Goal: Task Accomplishment & Management: Manage account settings

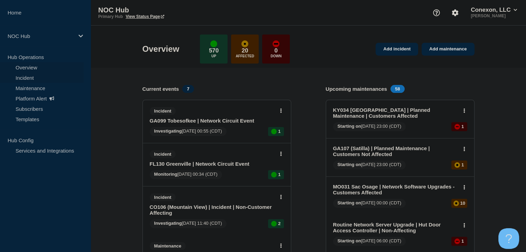
click at [26, 81] on link "Incident" at bounding box center [42, 78] width 84 height 10
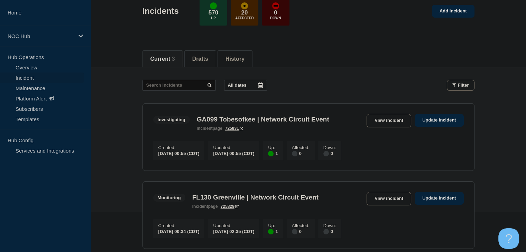
scroll to position [104, 0]
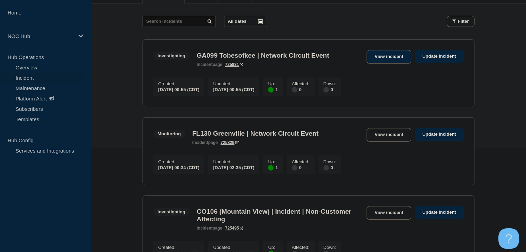
click at [386, 54] on link "View incident" at bounding box center [388, 56] width 45 height 13
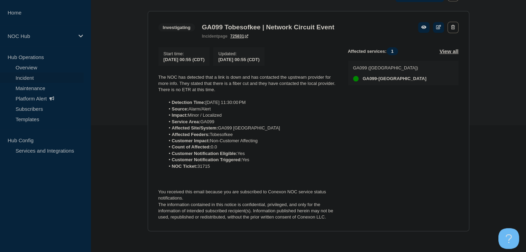
scroll to position [129, 0]
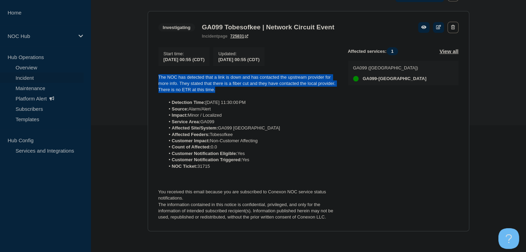
drag, startPoint x: 220, startPoint y: 90, endPoint x: 158, endPoint y: 78, distance: 63.0
click at [158, 78] on p "The NOC has detected that a link is down and has contacted the upstream provide…" at bounding box center [247, 83] width 178 height 19
copy p "The NOC has detected that a link is down and has contacted the upstream provide…"
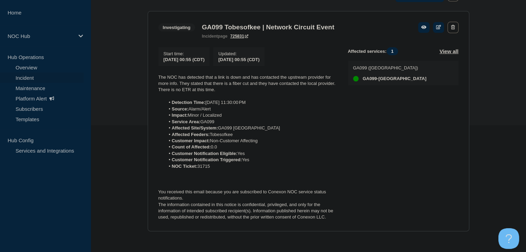
click at [400, 187] on div "Affected services: 1 View all GA099 ([GEOGRAPHIC_DATA]-[GEOGRAPHIC_DATA]" at bounding box center [403, 134] width 111 height 174
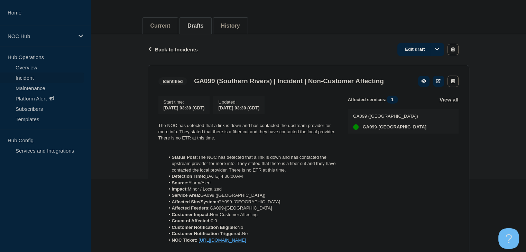
scroll to position [108, 0]
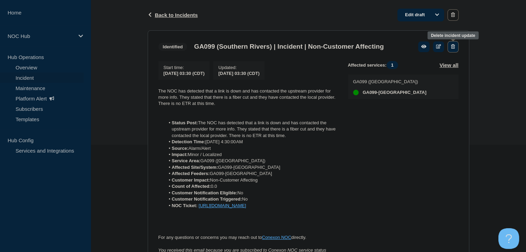
click at [453, 45] on icon "button" at bounding box center [453, 46] width 4 height 4
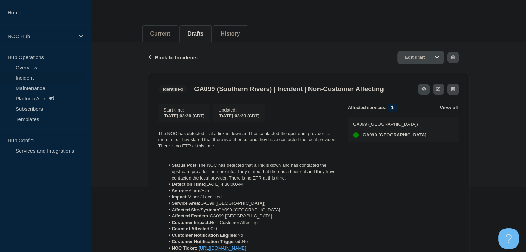
scroll to position [4, 0]
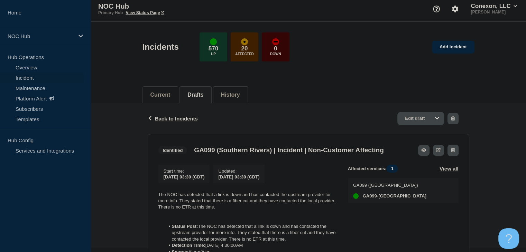
click at [384, 93] on div "Current Drafts History" at bounding box center [308, 92] width 332 height 24
click at [162, 118] on span "Back to Incidents" at bounding box center [176, 119] width 43 height 6
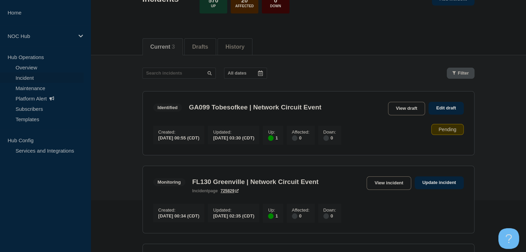
scroll to position [104, 0]
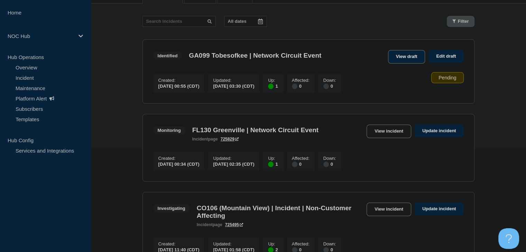
click at [403, 59] on link "View draft" at bounding box center [406, 56] width 37 height 13
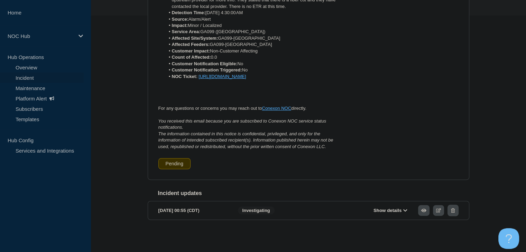
scroll to position [246, 0]
click at [234, 209] on div "2025-09-30 00:55 (CDT) Show details Investigating" at bounding box center [308, 210] width 300 height 11
click at [257, 210] on span "Investigating" at bounding box center [256, 211] width 37 height 8
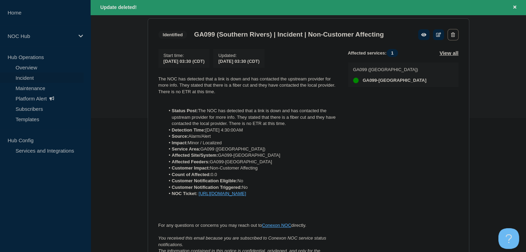
scroll to position [88, 0]
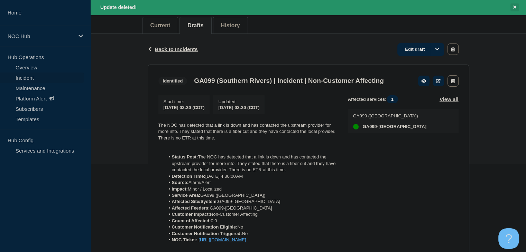
click at [514, 8] on icon "Close banner" at bounding box center [514, 7] width 3 height 4
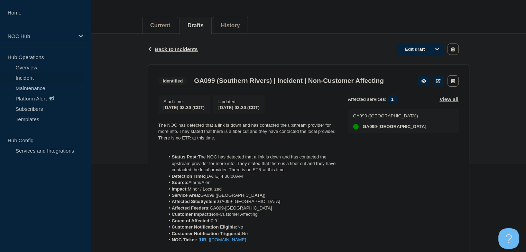
scroll to position [73, 0]
click at [175, 49] on span "Back to Incidents" at bounding box center [176, 49] width 43 height 6
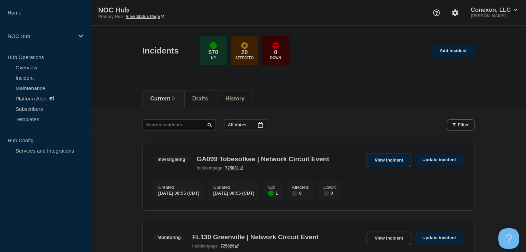
click at [388, 164] on link "View incident" at bounding box center [388, 160] width 45 height 13
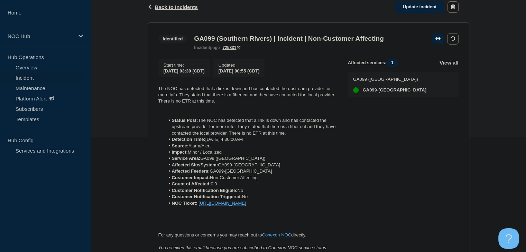
scroll to position [104, 0]
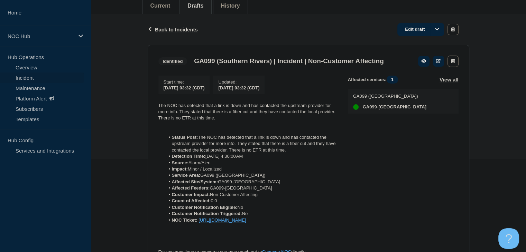
scroll to position [35, 0]
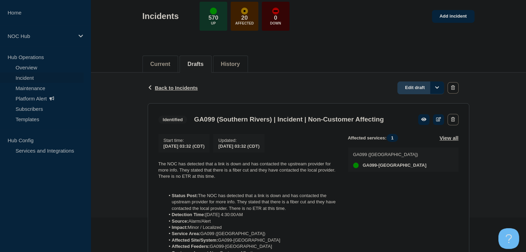
click at [415, 90] on link "Edit draft" at bounding box center [420, 88] width 47 height 13
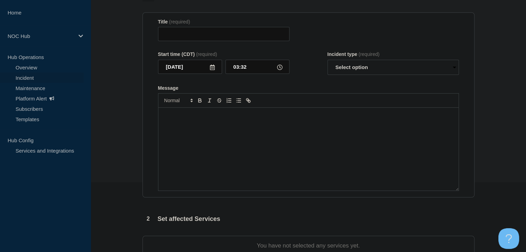
type input "GA099 (Southern Rivers) | Incident | Non-Customer Affecting"
select select "identified"
radio input "false"
radio input "true"
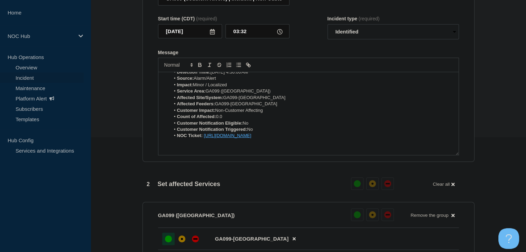
scroll to position [35, 0]
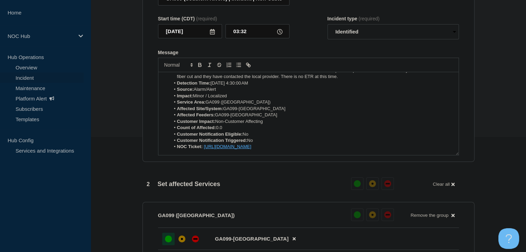
drag, startPoint x: 369, startPoint y: 150, endPoint x: 204, endPoint y: 152, distance: 165.3
click at [204, 150] on li "NOC Ticket: https://noc.support.conexon.us/servicedesk/customer/portal/4/CNOC-3…" at bounding box center [311, 147] width 283 height 6
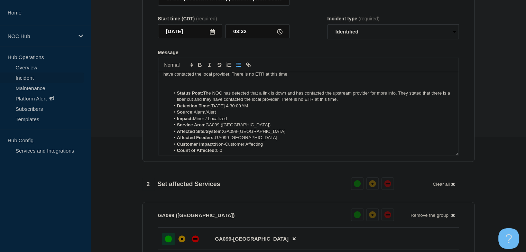
scroll to position [0, 0]
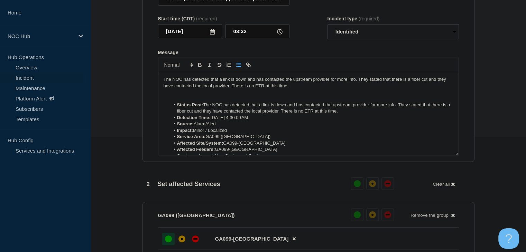
drag, startPoint x: 354, startPoint y: 117, endPoint x: 177, endPoint y: 108, distance: 177.6
click at [177, 108] on li "Status Post: The NOC has detected that a link is down and has contacted the ups…" at bounding box center [311, 108] width 283 height 13
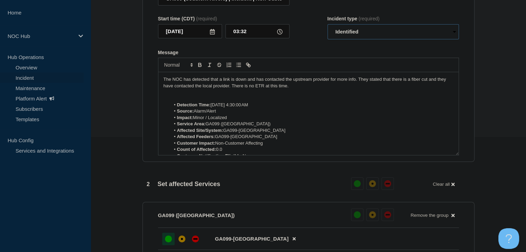
click at [343, 39] on select "Select option Investigating Identified Monitoring Resolved" at bounding box center [392, 31] width 131 height 15
click at [327, 28] on select "Select option Investigating Identified Monitoring Resolved" at bounding box center [392, 31] width 131 height 15
click at [336, 89] on p "The NOC has detected that a link is down and has contacted the upstream provide…" at bounding box center [309, 82] width 290 height 13
drag, startPoint x: 297, startPoint y: 91, endPoint x: 167, endPoint y: 83, distance: 129.6
click at [167, 83] on p "The NOC has detected that a link is down and has contacted the upstream provide…" at bounding box center [309, 82] width 290 height 13
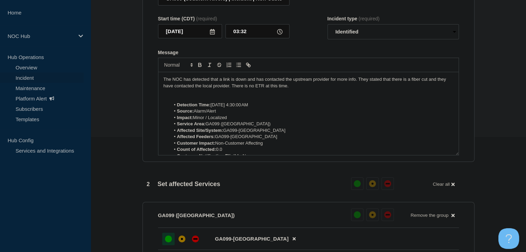
click at [212, 87] on p "The NOC has detected that a link is down and has contacted the upstream provide…" at bounding box center [309, 82] width 290 height 13
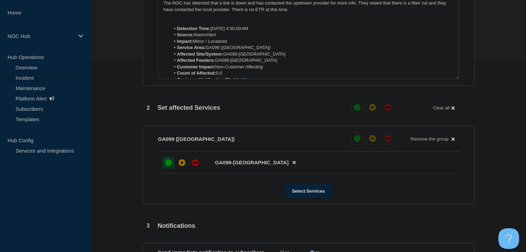
scroll to position [264, 0]
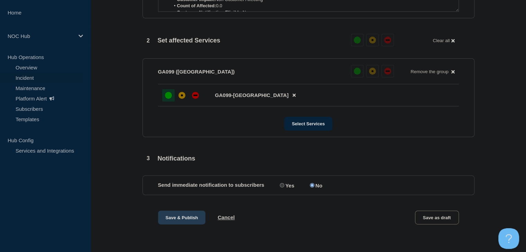
click at [186, 222] on button "Save & Publish" at bounding box center [182, 218] width 48 height 14
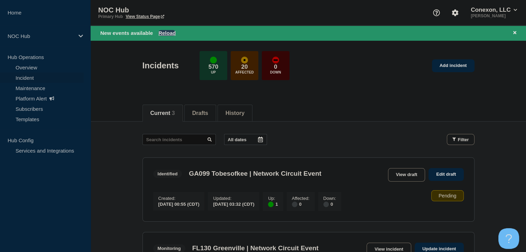
click at [166, 30] on button "Reload" at bounding box center [166, 33] width 17 height 6
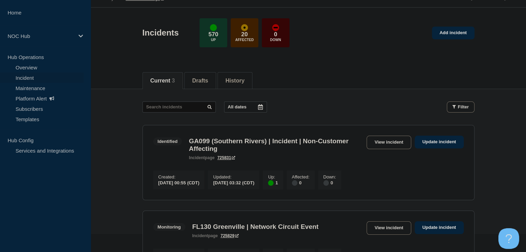
scroll to position [35, 0]
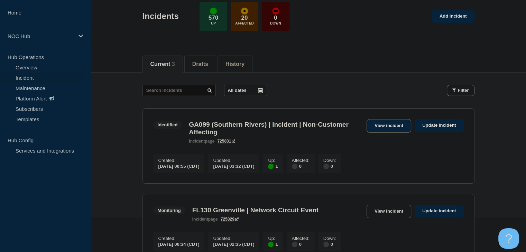
click at [368, 120] on link "View incident" at bounding box center [388, 125] width 45 height 13
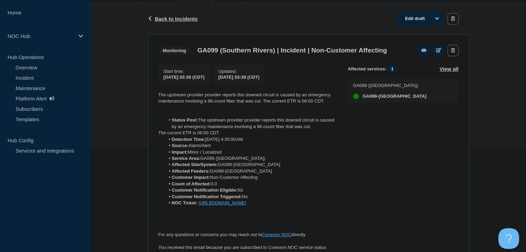
scroll to position [104, 0]
click at [410, 19] on link "Edit draft" at bounding box center [420, 18] width 47 height 13
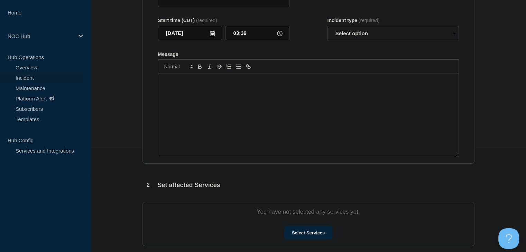
type input "GA099 (Southern Rivers) | Incident | Non-Customer Affecting"
select select "monitoring"
radio input "false"
radio input "true"
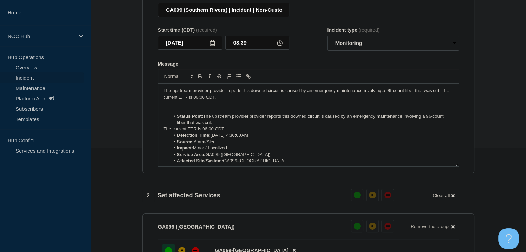
drag, startPoint x: 216, startPoint y: 127, endPoint x: 157, endPoint y: 118, distance: 60.5
click at [157, 118] on section "Title (required) GA099 (Southern Rivers) | Incident | Non-Customer Affecting St…" at bounding box center [308, 81] width 332 height 186
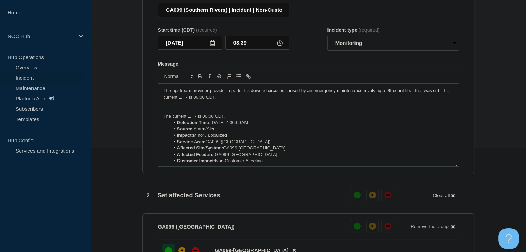
click at [177, 120] on p "The current ETR is 06:00 CDT." at bounding box center [309, 116] width 290 height 6
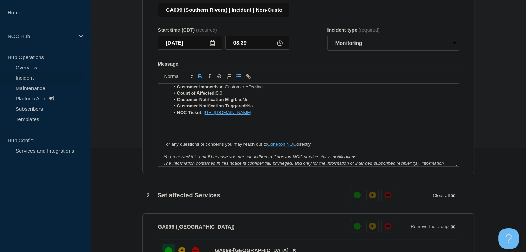
scroll to position [69, 0]
drag, startPoint x: 367, startPoint y: 114, endPoint x: 205, endPoint y: 114, distance: 162.2
click at [205, 114] on li "NOC Ticket: https://noc.support.conexon.us/servicedesk/customer/portal/4/CNOC-3…" at bounding box center [311, 111] width 283 height 6
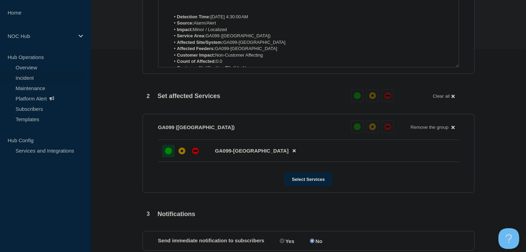
scroll to position [264, 0]
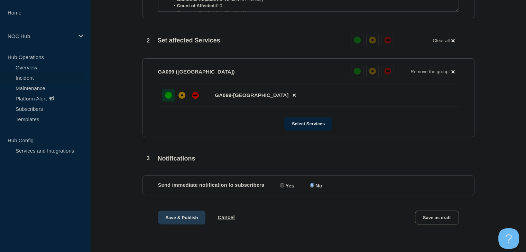
click at [177, 217] on button "Save & Publish" at bounding box center [182, 218] width 48 height 14
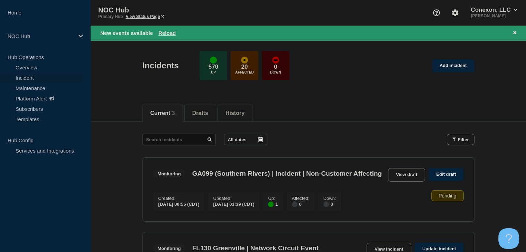
click at [168, 27] on div "New events available Reload" at bounding box center [308, 33] width 435 height 15
click at [168, 30] on button "Reload" at bounding box center [166, 33] width 17 height 6
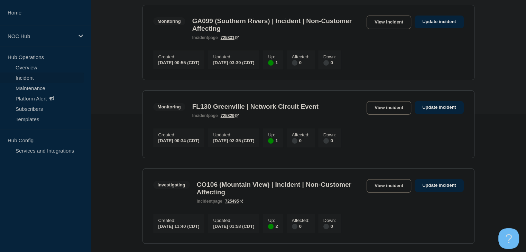
scroll to position [69, 0]
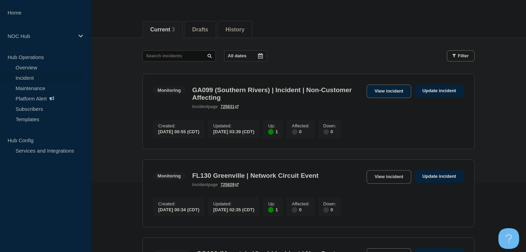
click at [375, 85] on link "View incident" at bounding box center [388, 91] width 45 height 13
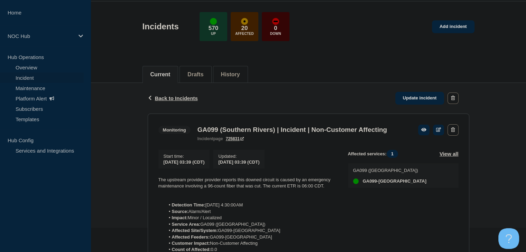
scroll to position [69, 0]
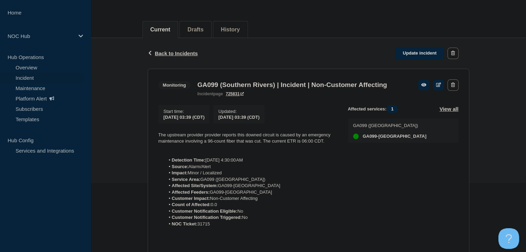
click at [41, 76] on link "Incident" at bounding box center [42, 78] width 84 height 10
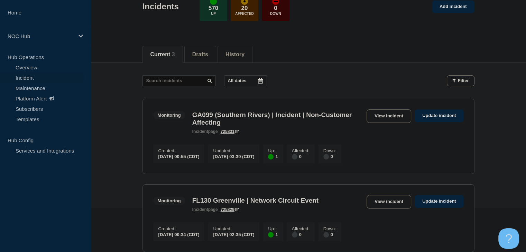
scroll to position [104, 0]
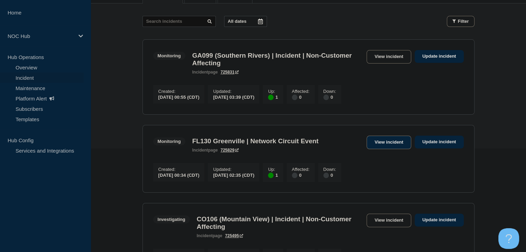
click at [386, 149] on link "View incident" at bounding box center [388, 142] width 45 height 13
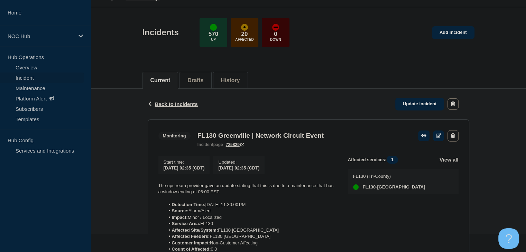
scroll to position [35, 0]
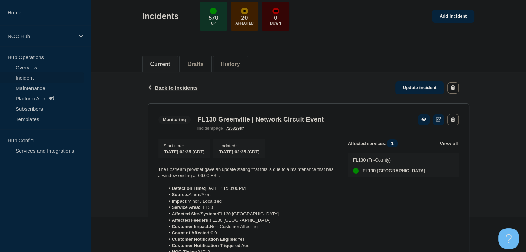
click at [26, 80] on link "Incident" at bounding box center [42, 78] width 84 height 10
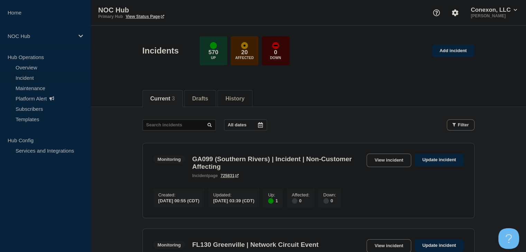
scroll to position [138, 0]
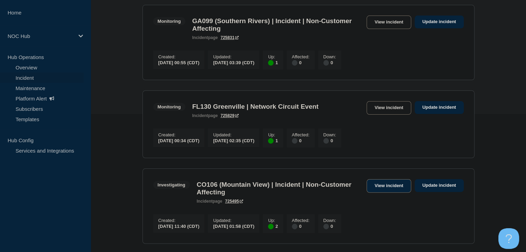
click at [392, 191] on link "View incident" at bounding box center [388, 185] width 45 height 13
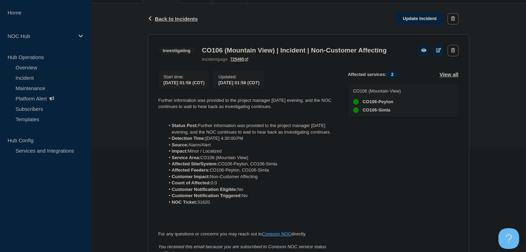
scroll to position [138, 0]
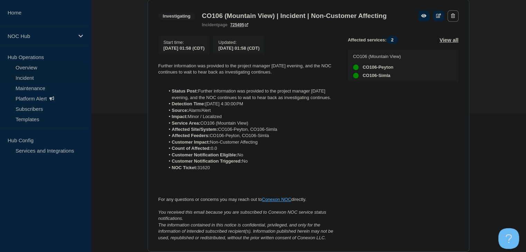
click at [36, 64] on link "Overview" at bounding box center [42, 67] width 84 height 10
